Goal: Find specific page/section

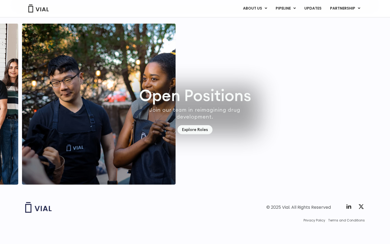
scroll to position [1504, 0]
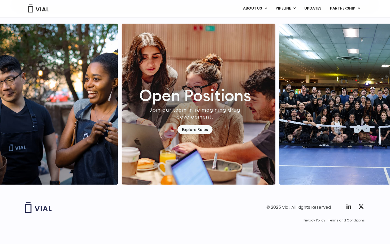
click at [122, 148] on img "2 / 7" at bounding box center [199, 104] width 154 height 161
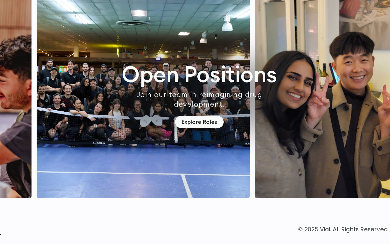
click at [129, 154] on img "3 / 7" at bounding box center [155, 104] width 154 height 161
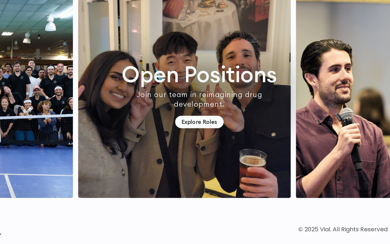
click at [107, 155] on img "4 / 7" at bounding box center [184, 104] width 154 height 161
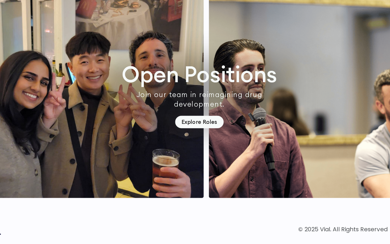
click at [51, 152] on img "4 / 7" at bounding box center [121, 104] width 154 height 161
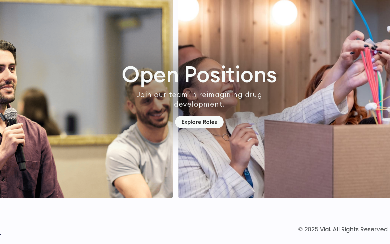
click at [51, 150] on img "5 / 7" at bounding box center [99, 104] width 154 height 161
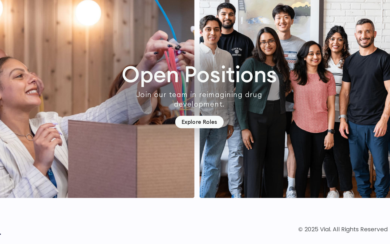
click at [74, 157] on img "6 / 7" at bounding box center [115, 104] width 154 height 161
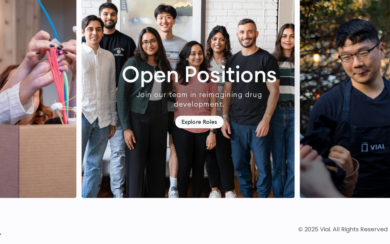
click at [84, 152] on img "6 / 7" at bounding box center [29, 104] width 154 height 161
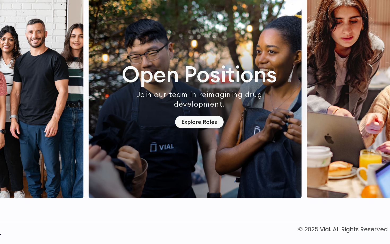
click at [66, 160] on img "7 / 7" at bounding box center [34, 104] width 154 height 161
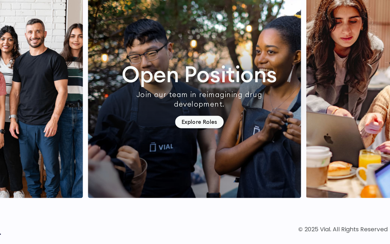
click at [115, 153] on img "1 / 7" at bounding box center [192, 104] width 154 height 161
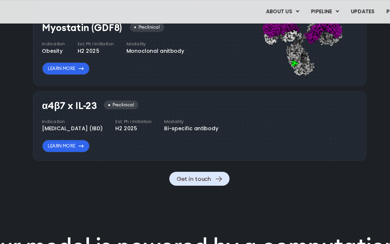
scroll to position [564, 0]
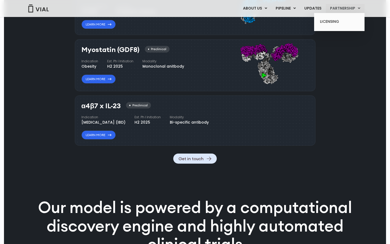
click at [339, 5] on link "PARTNERSHIP" at bounding box center [345, 8] width 39 height 9
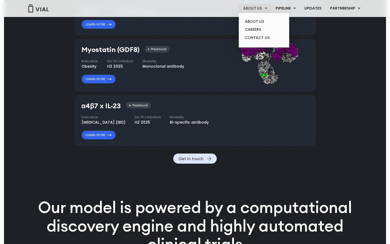
click at [256, 7] on link "ABOUT US" at bounding box center [255, 8] width 32 height 9
click at [257, 19] on link "ABOUT US" at bounding box center [264, 22] width 46 height 8
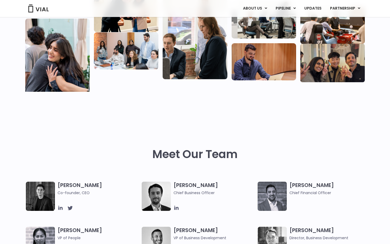
scroll to position [218, 0]
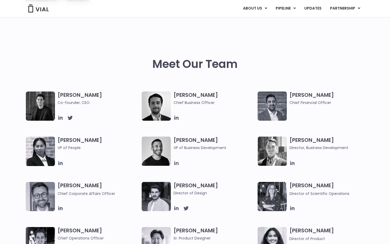
click at [178, 163] on icon at bounding box center [177, 163] width 6 height 6
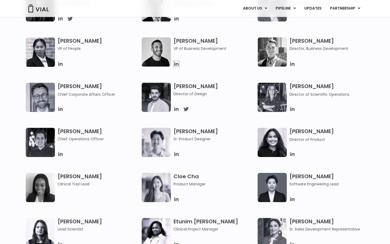
scroll to position [321, 0]
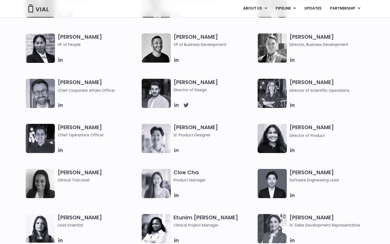
click at [175, 150] on icon at bounding box center [177, 150] width 4 height 4
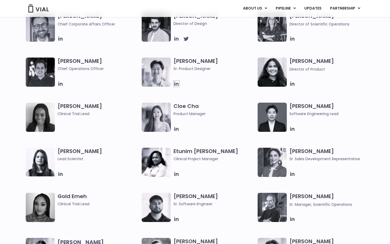
scroll to position [394, 0]
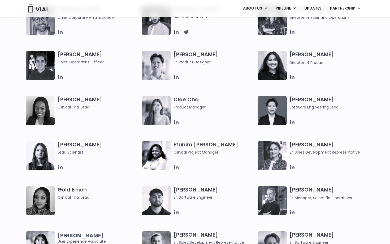
click at [177, 125] on div "[PERSON_NAME] Co-founder, CEO [PERSON_NAME] Chief Business Officer [PERSON_NAME…" at bounding box center [200, 28] width 348 height 226
click at [176, 125] on icon at bounding box center [177, 123] width 6 height 6
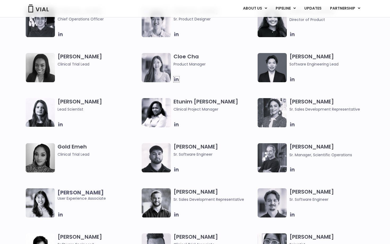
scroll to position [437, 0]
click at [175, 169] on icon at bounding box center [177, 170] width 6 height 6
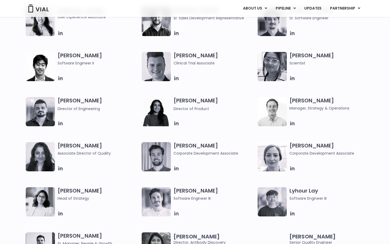
scroll to position [716, 0]
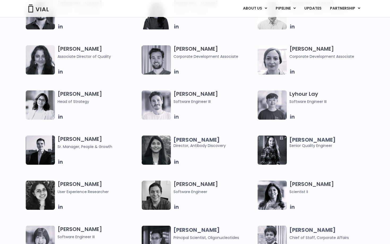
click at [174, 117] on icon at bounding box center [177, 117] width 6 height 6
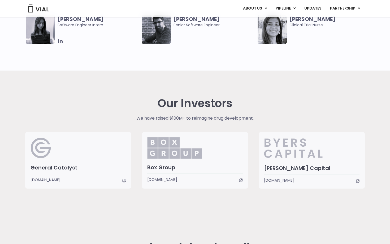
scroll to position [1247, 0]
